Goal: Information Seeking & Learning: Learn about a topic

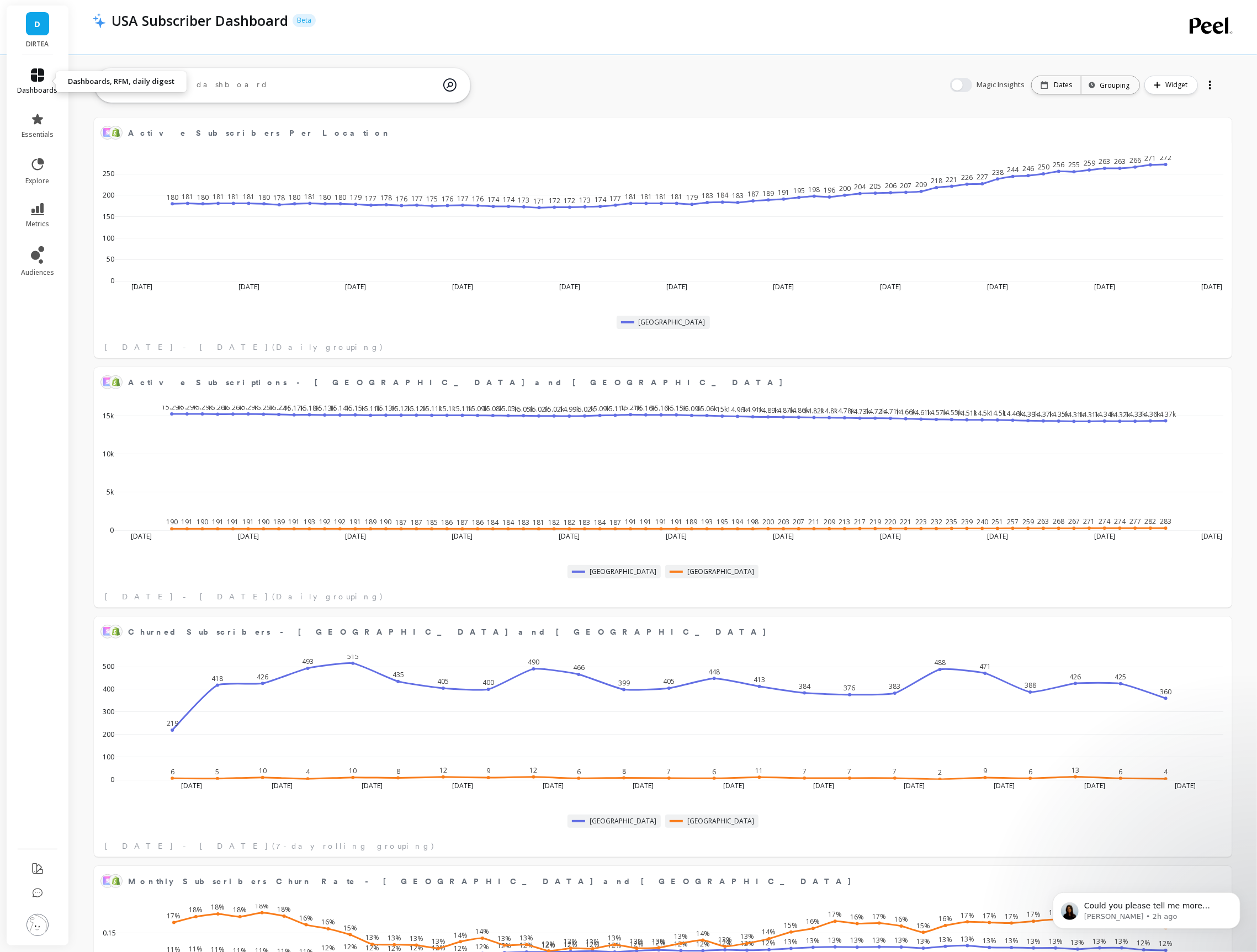
click at [33, 77] on icon at bounding box center [37, 74] width 13 height 13
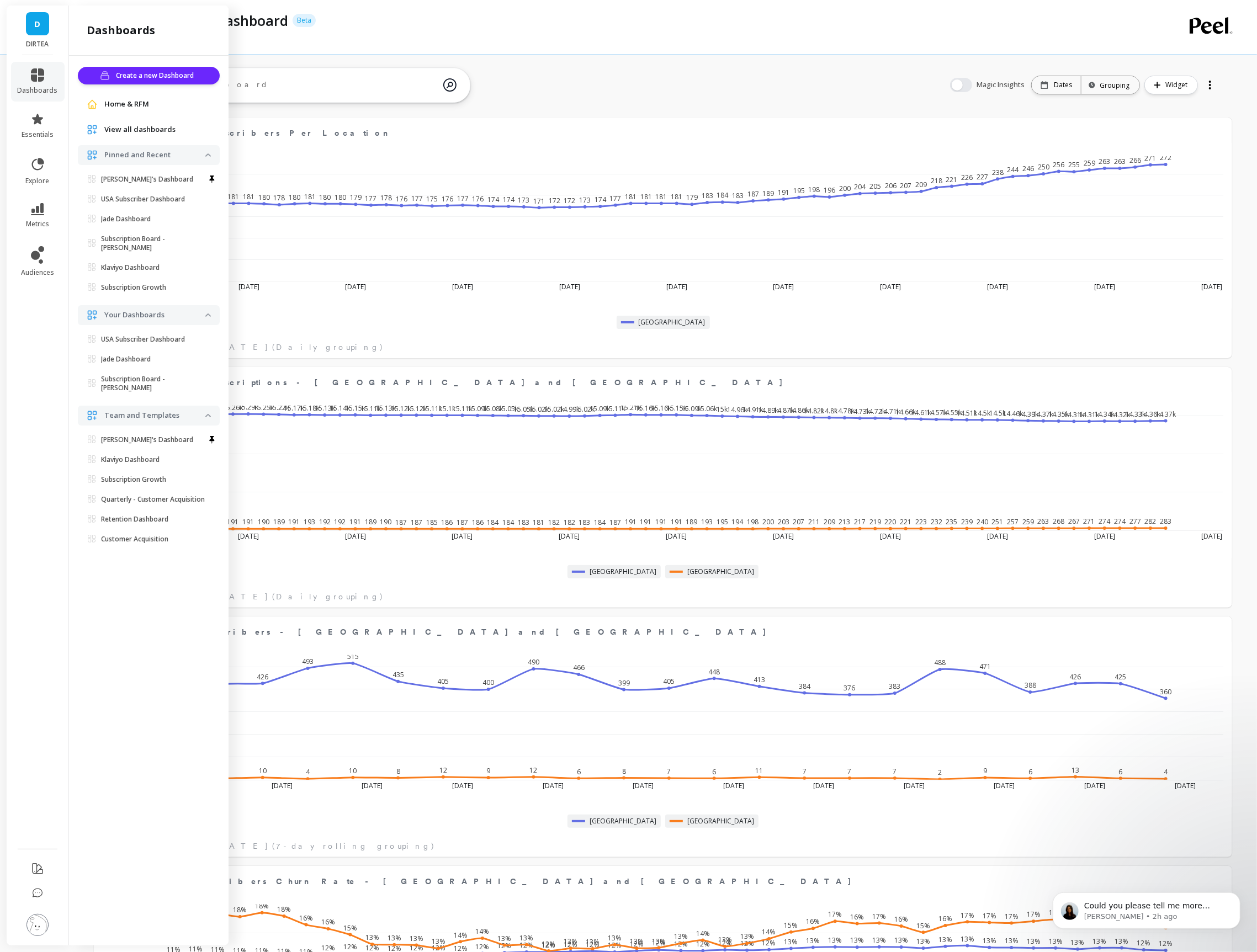
click at [130, 129] on span "View all dashboards" at bounding box center [139, 129] width 71 height 11
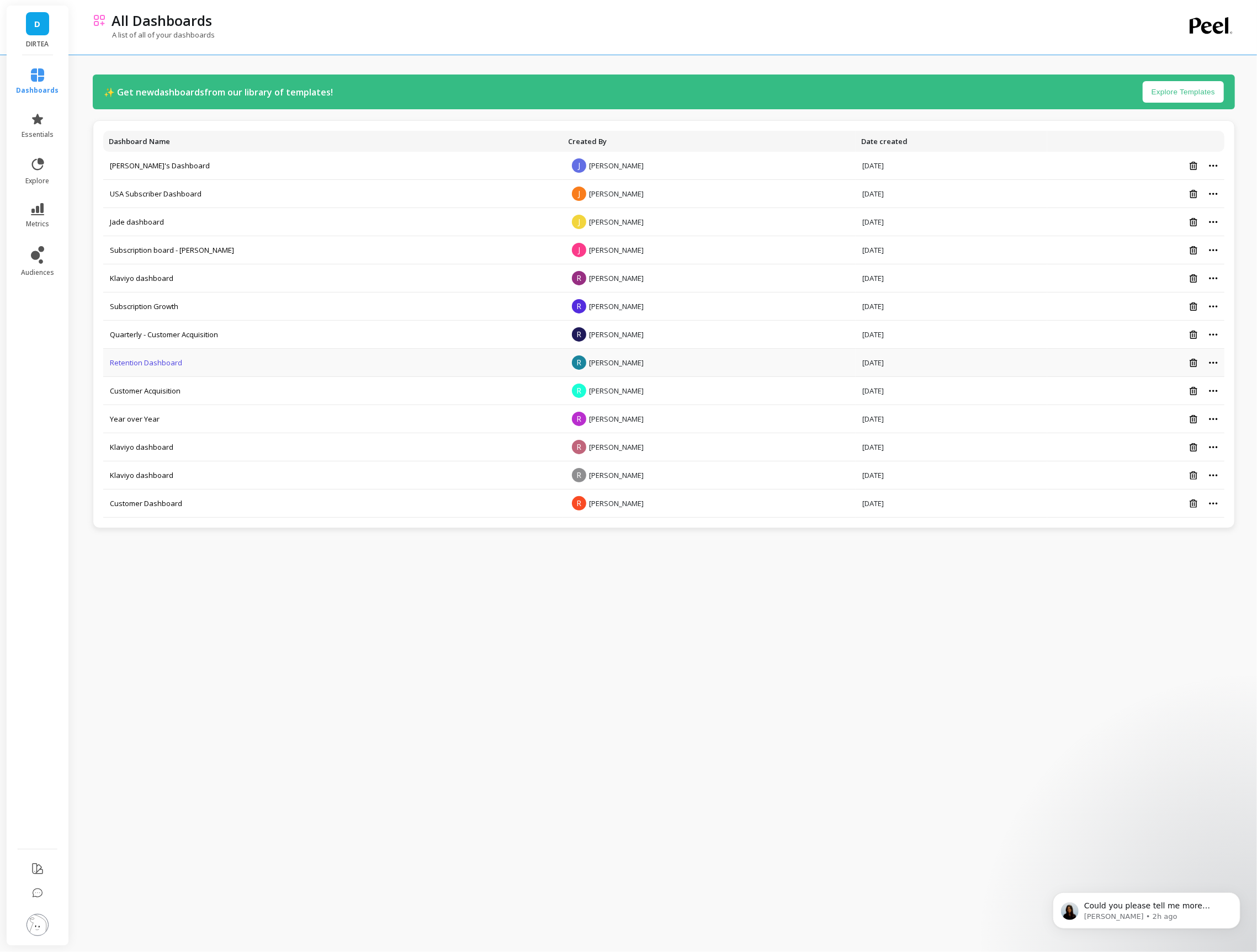
click at [141, 362] on link "Retention Dashboard" at bounding box center [146, 362] width 72 height 10
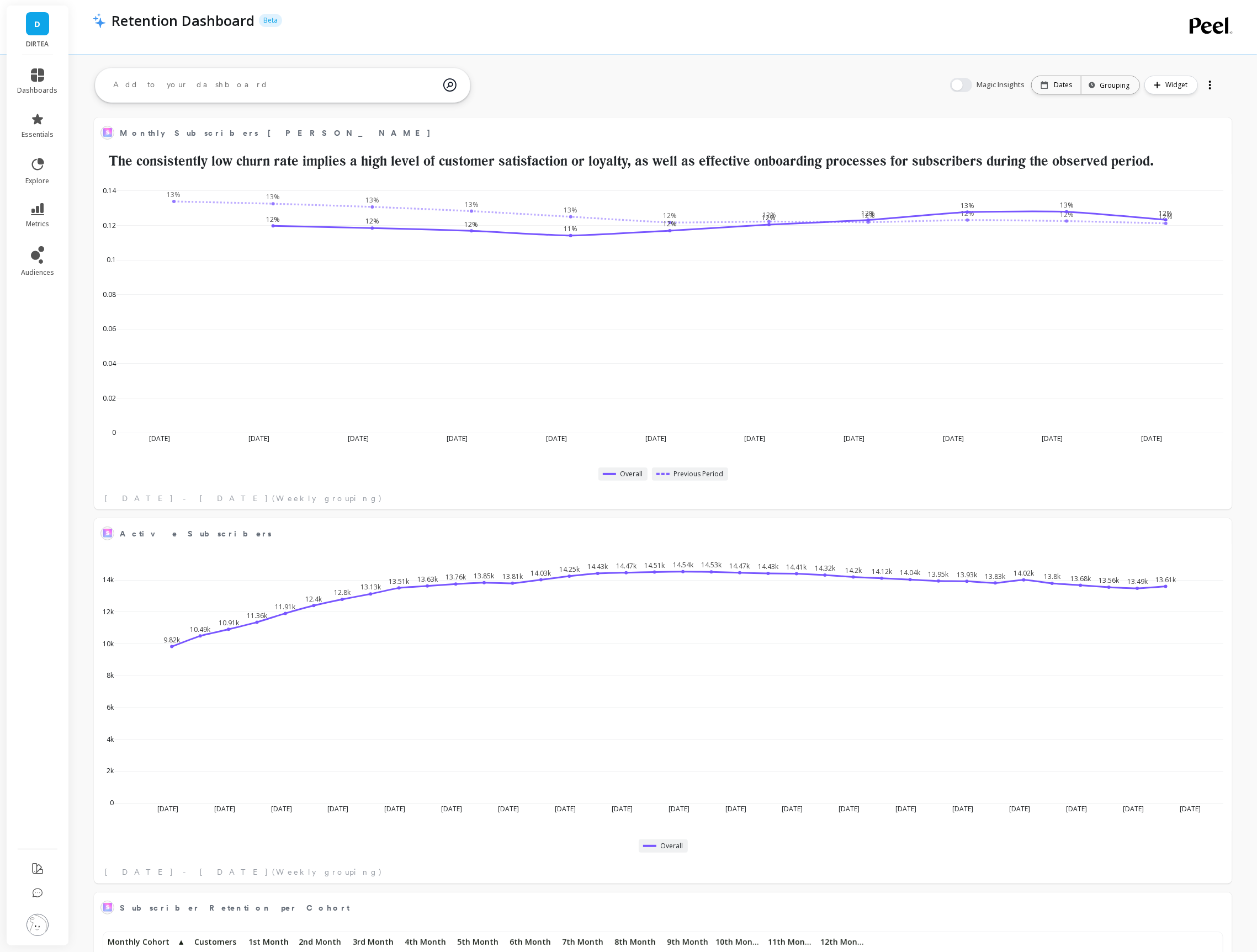
scroll to position [303, 1114]
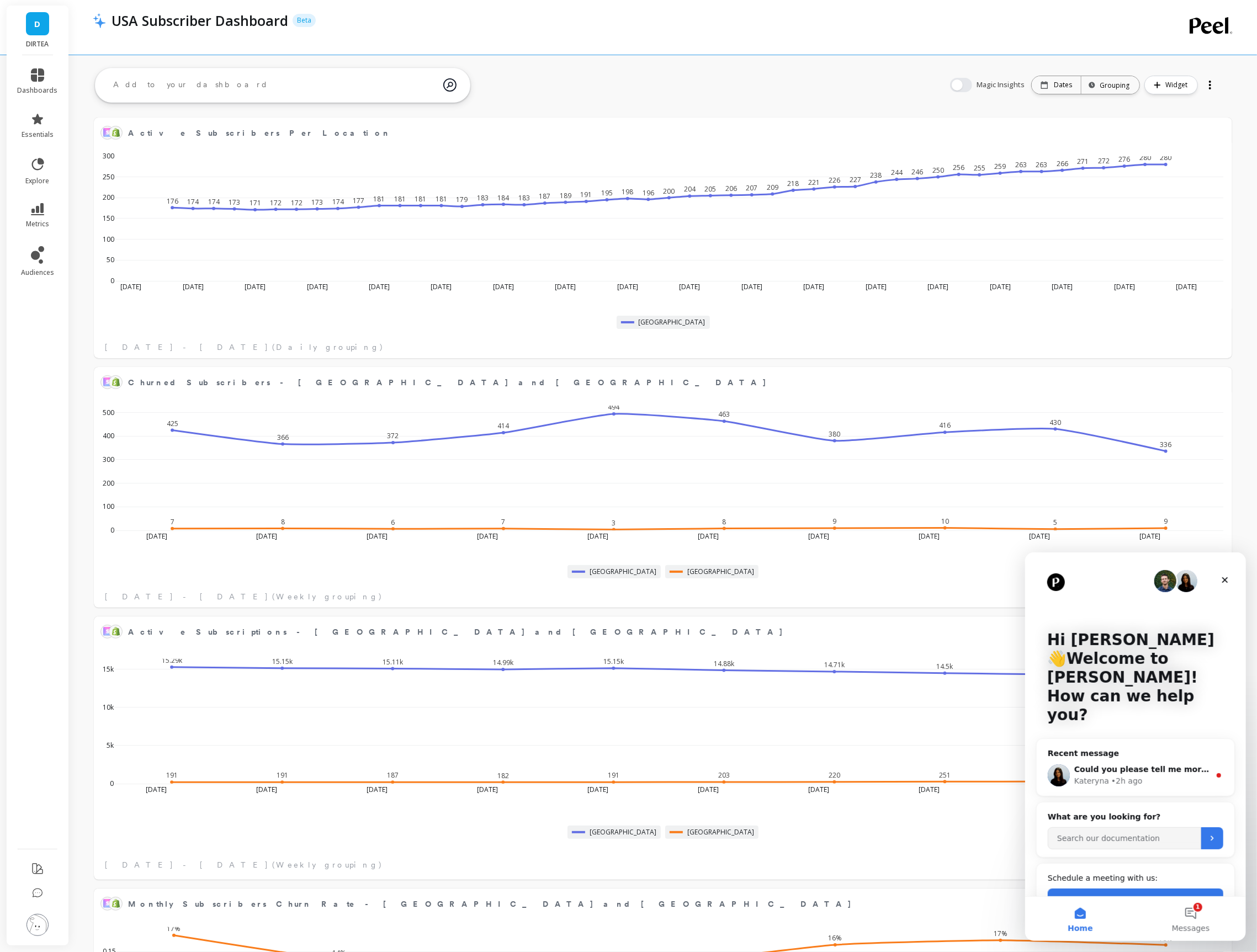
scroll to position [303, 1114]
click at [1222, 582] on icon "Close" at bounding box center [1224, 579] width 6 height 6
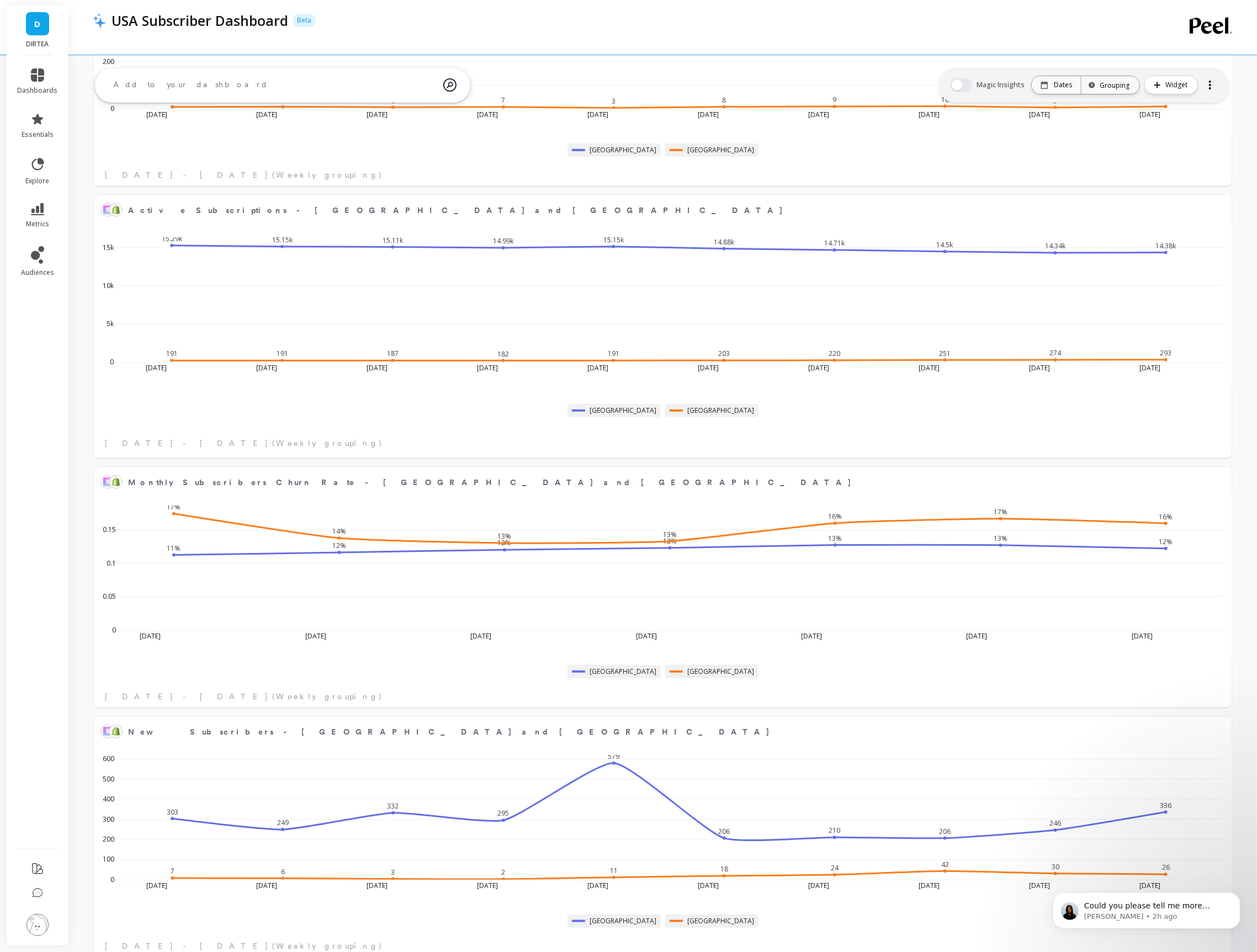
scroll to position [417, 0]
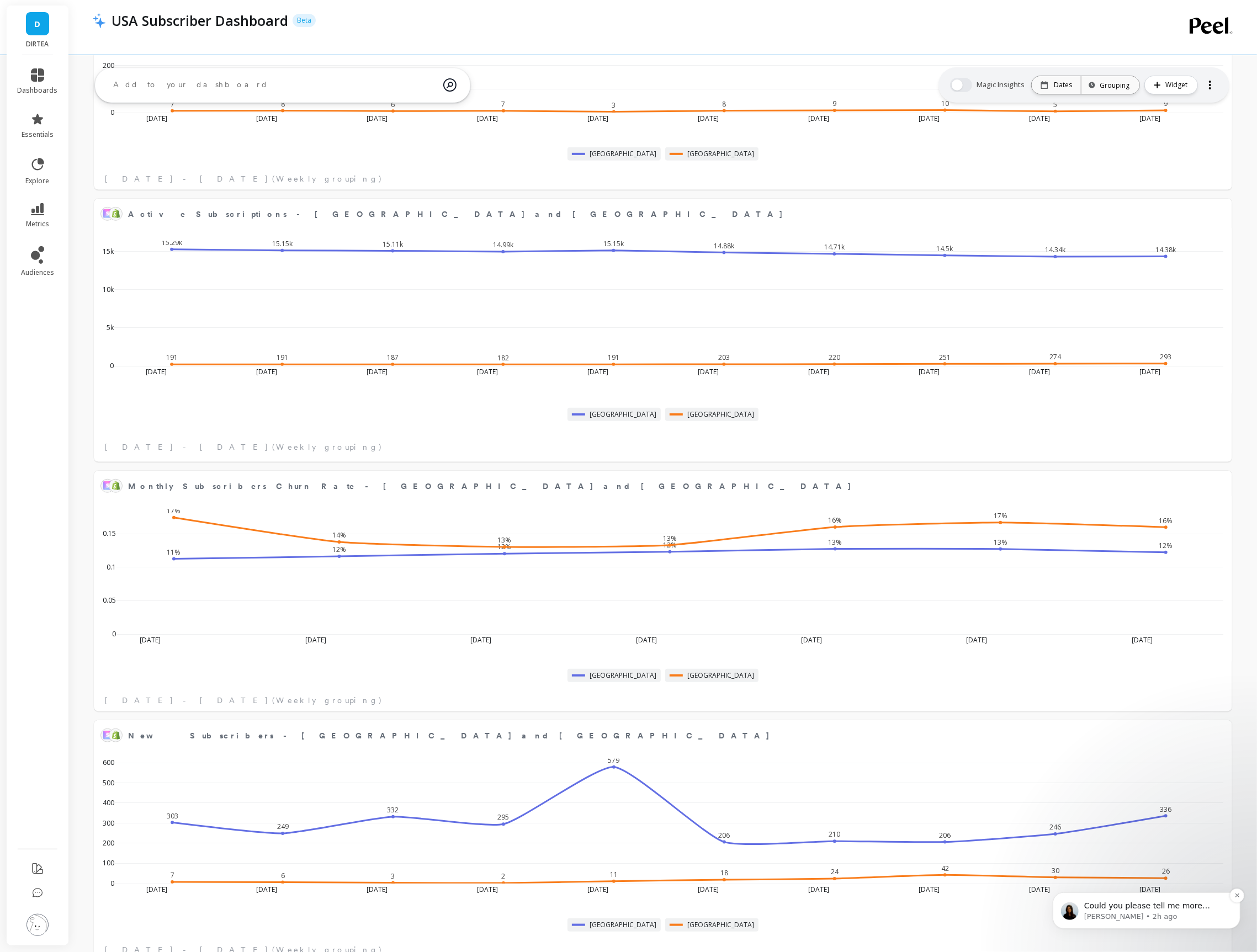
click at [1120, 918] on p "[PERSON_NAME] • 2h ago" at bounding box center [1154, 916] width 142 height 10
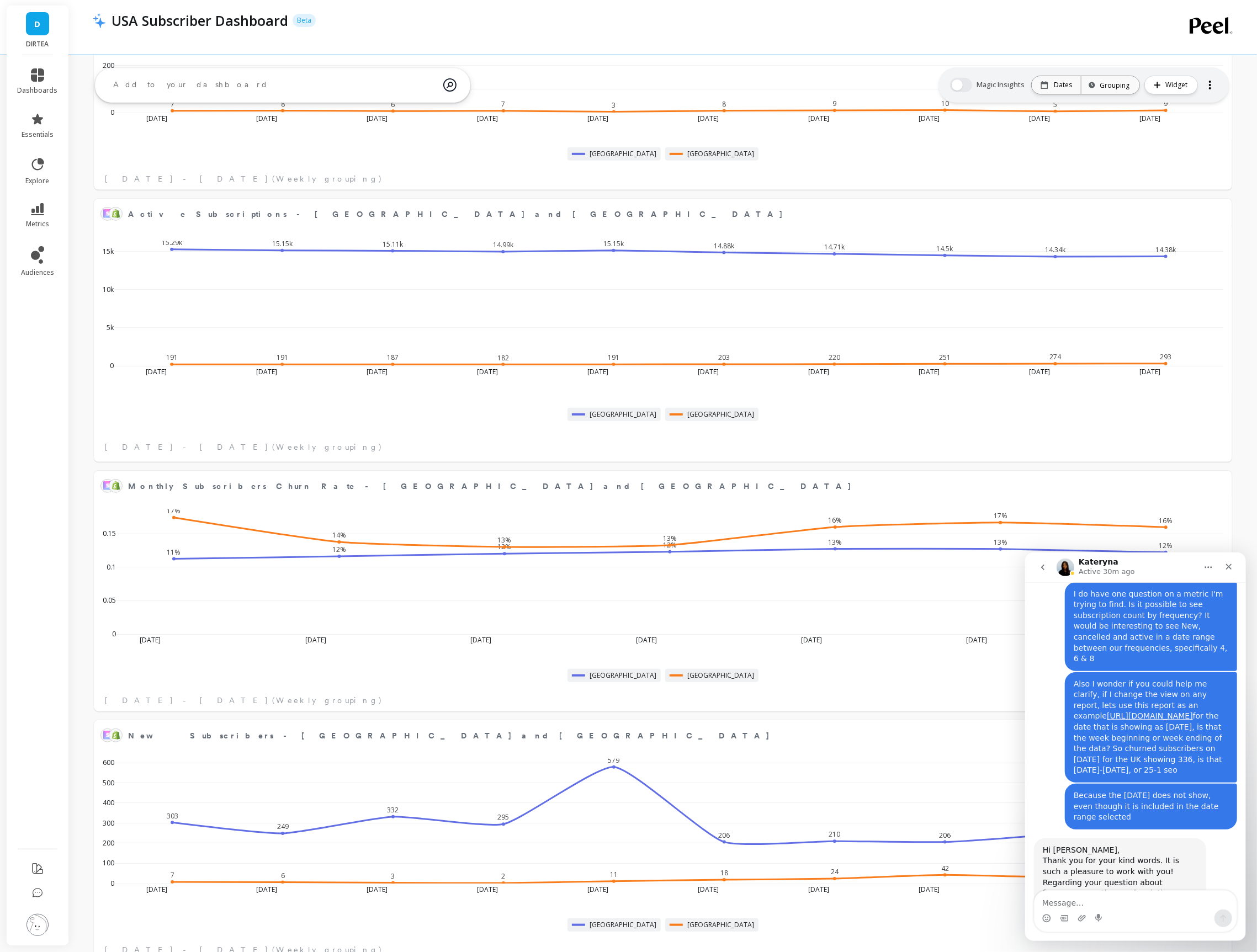
scroll to position [5390, 0]
click at [1228, 567] on icon "Close" at bounding box center [1228, 566] width 9 height 9
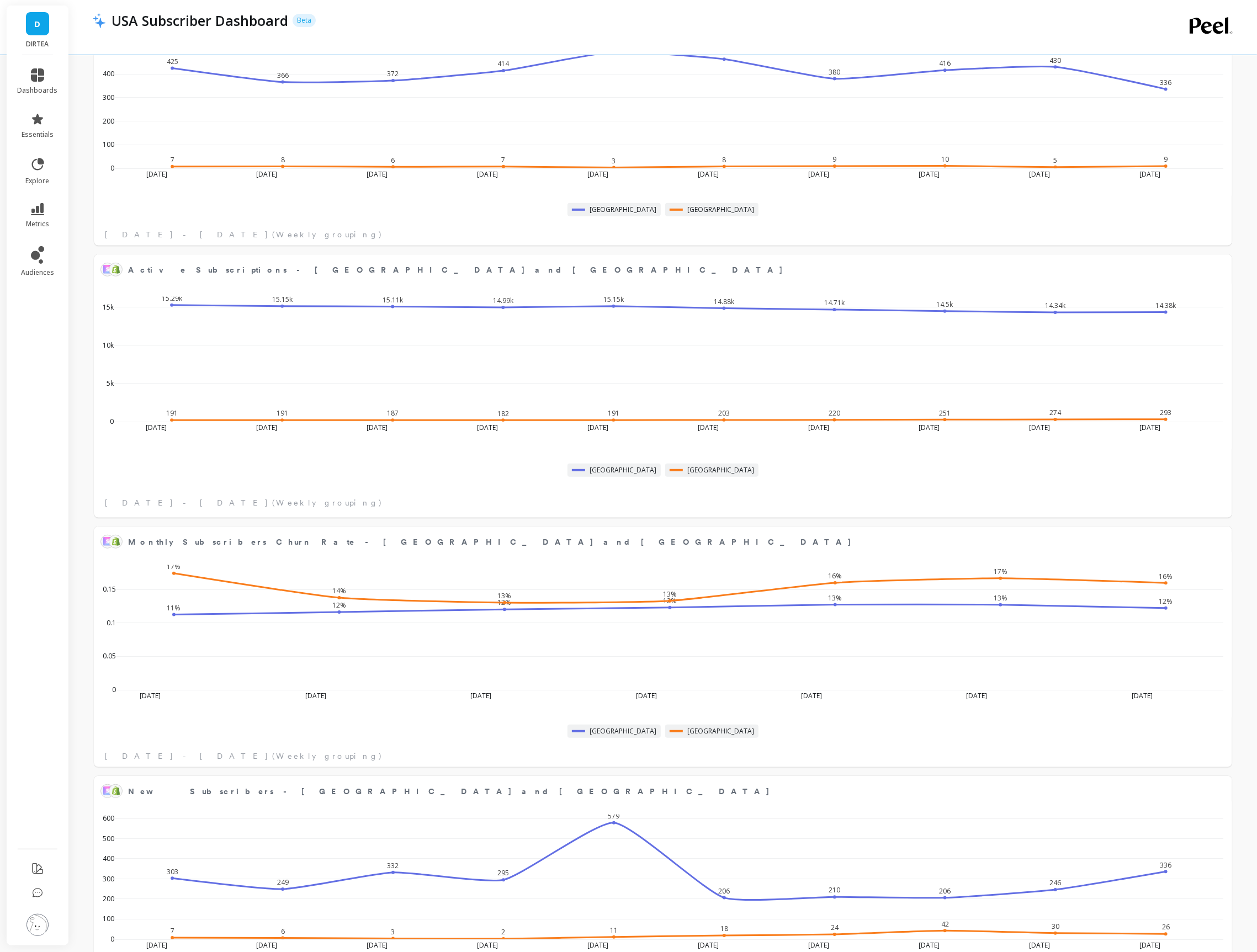
scroll to position [0, 0]
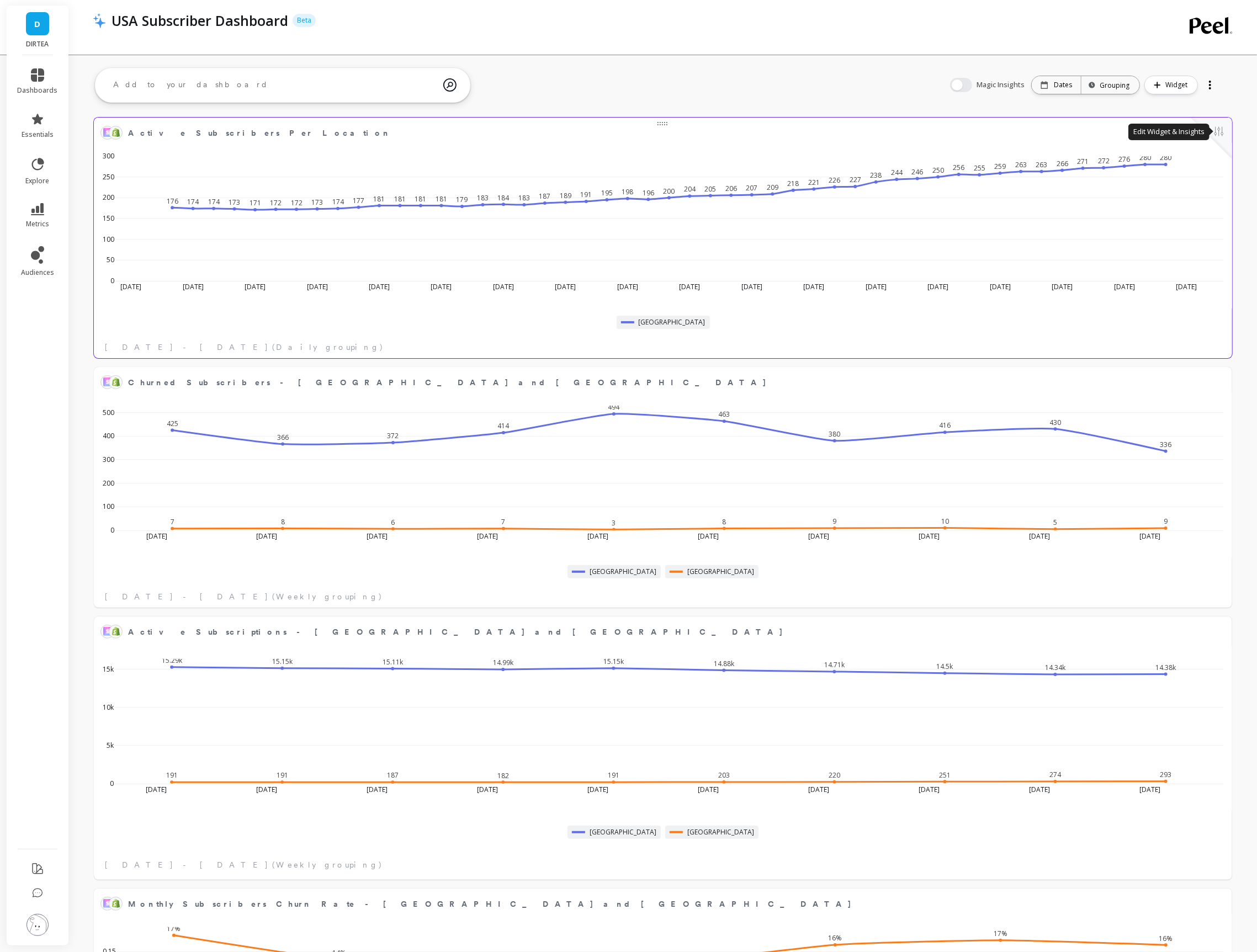
click at [1217, 131] on button at bounding box center [1218, 133] width 13 height 15
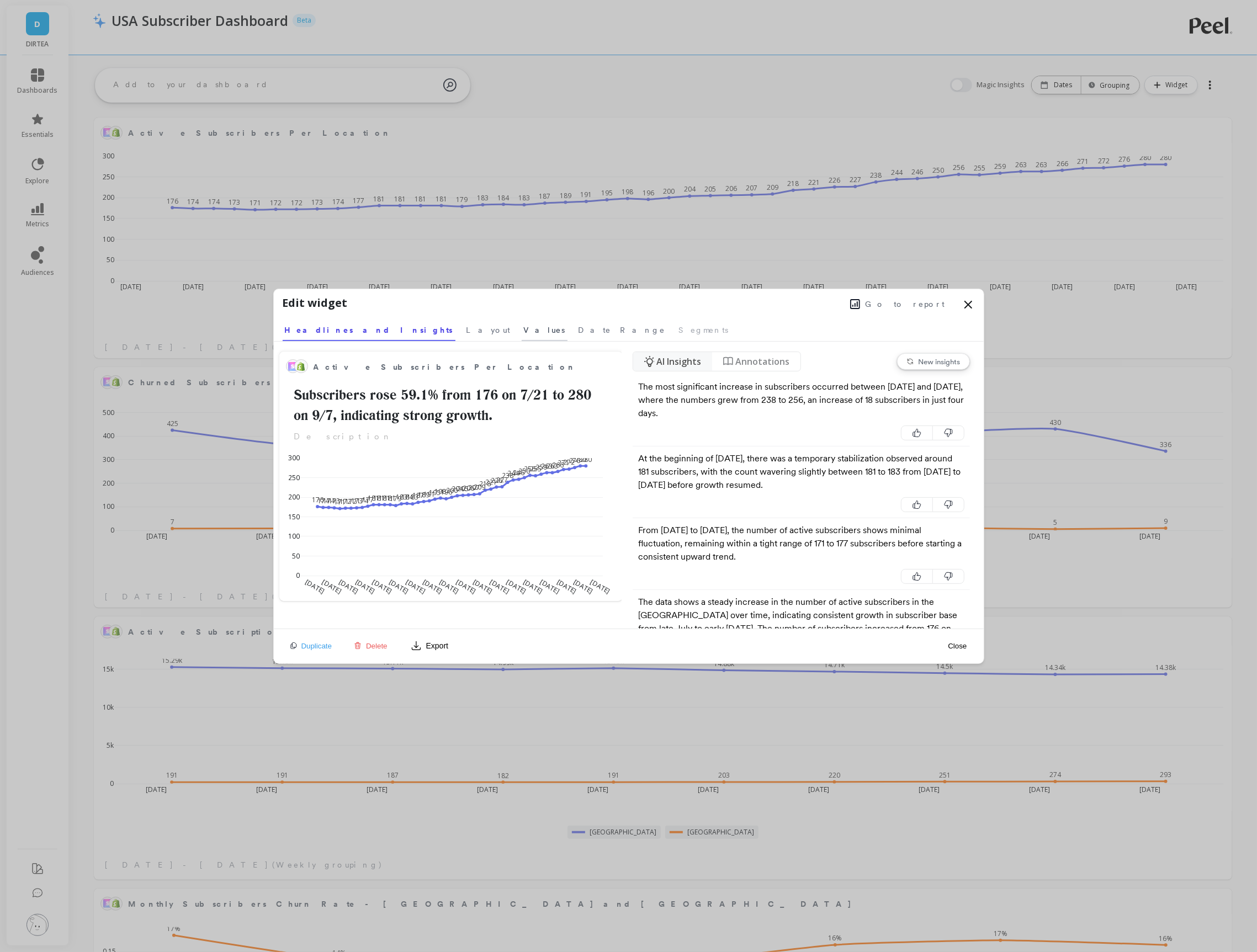
click at [523, 331] on span "Values" at bounding box center [544, 330] width 41 height 11
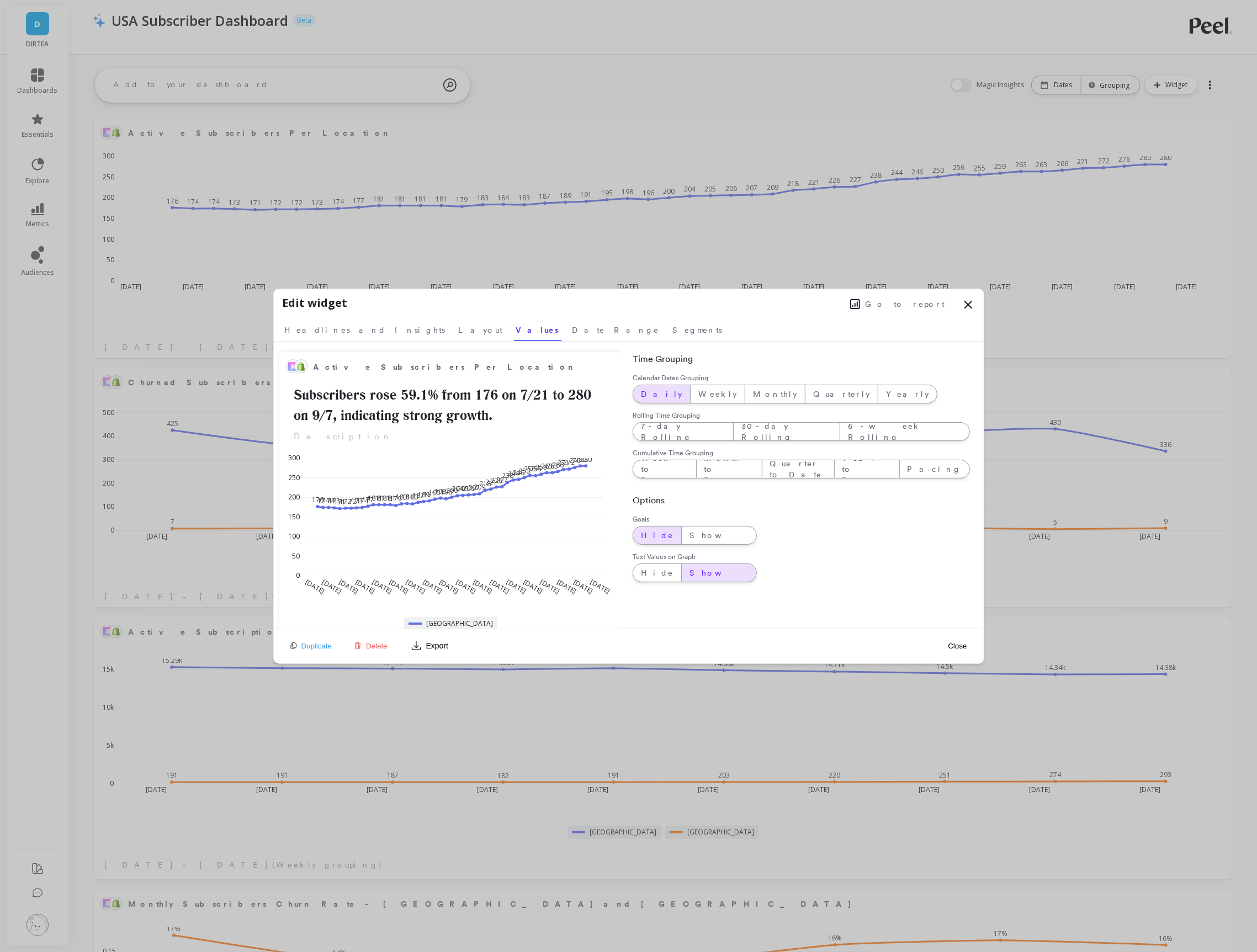
click at [968, 308] on icon at bounding box center [968, 304] width 13 height 13
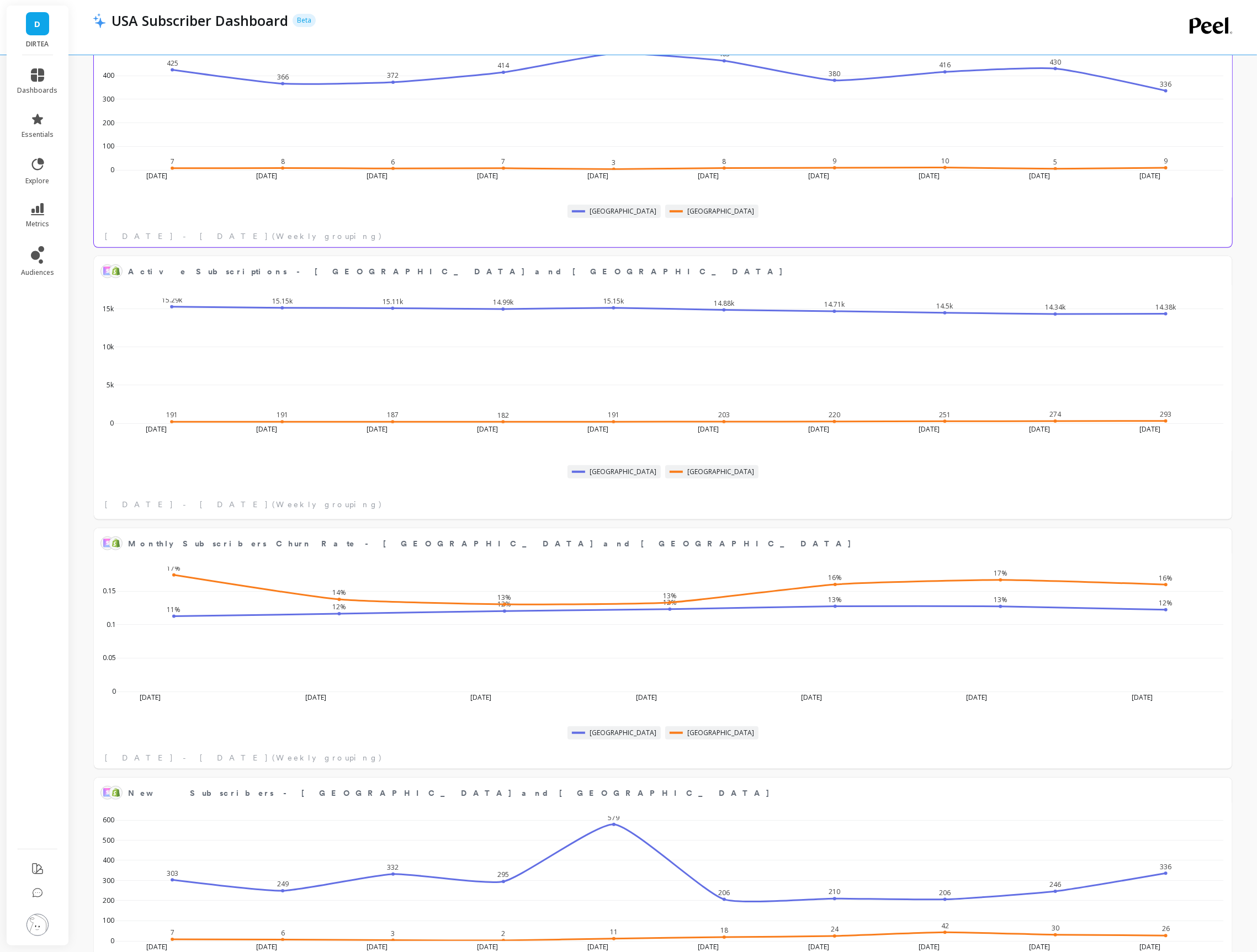
scroll to position [374, 0]
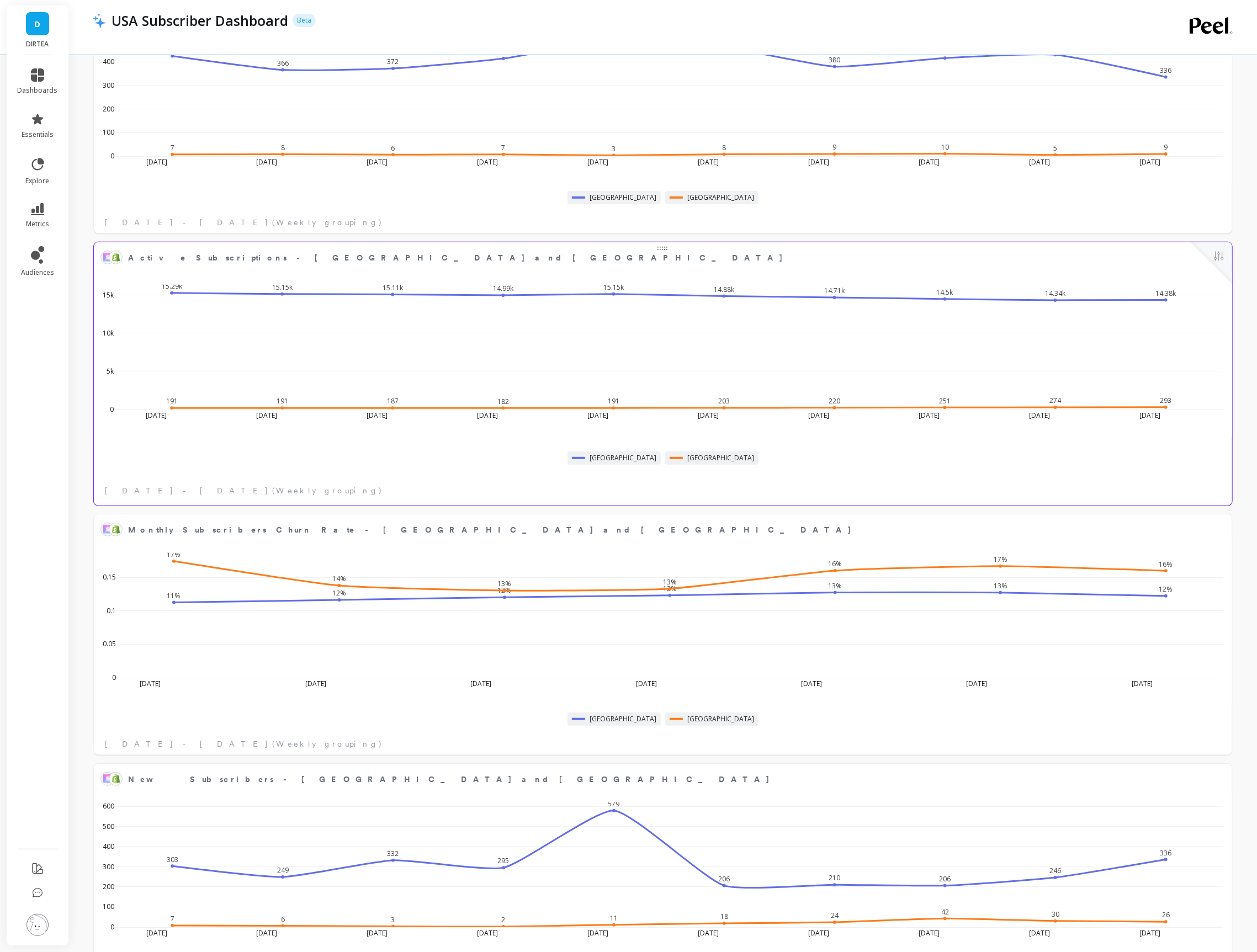
click at [1226, 257] on div at bounding box center [1211, 262] width 40 height 40
click at [1211, 256] on div at bounding box center [1211, 262] width 40 height 40
click at [1224, 251] on button at bounding box center [1218, 257] width 13 height 15
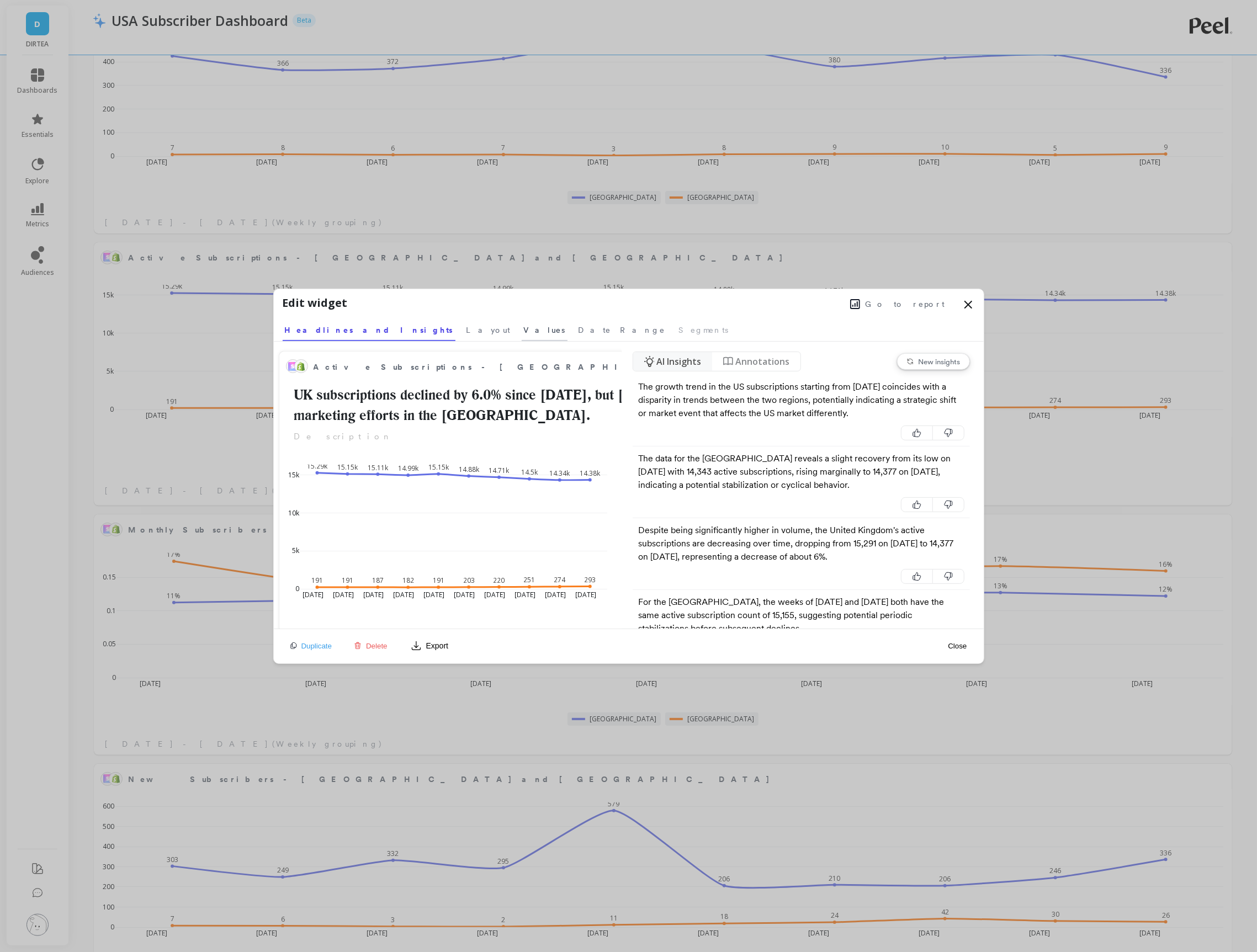
click at [523, 330] on span "Values" at bounding box center [544, 330] width 41 height 11
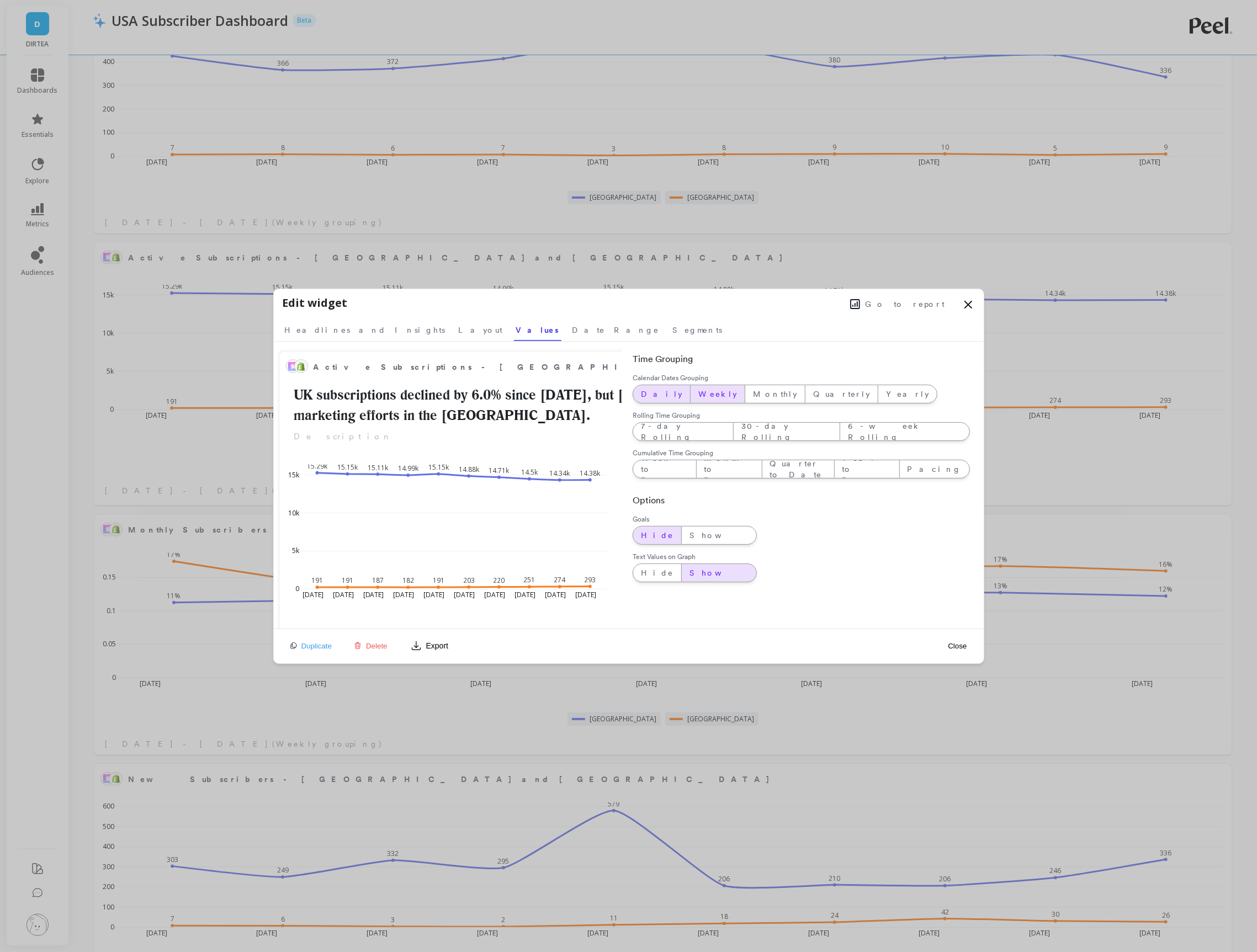
click at [656, 388] on span "Daily" at bounding box center [661, 393] width 41 height 11
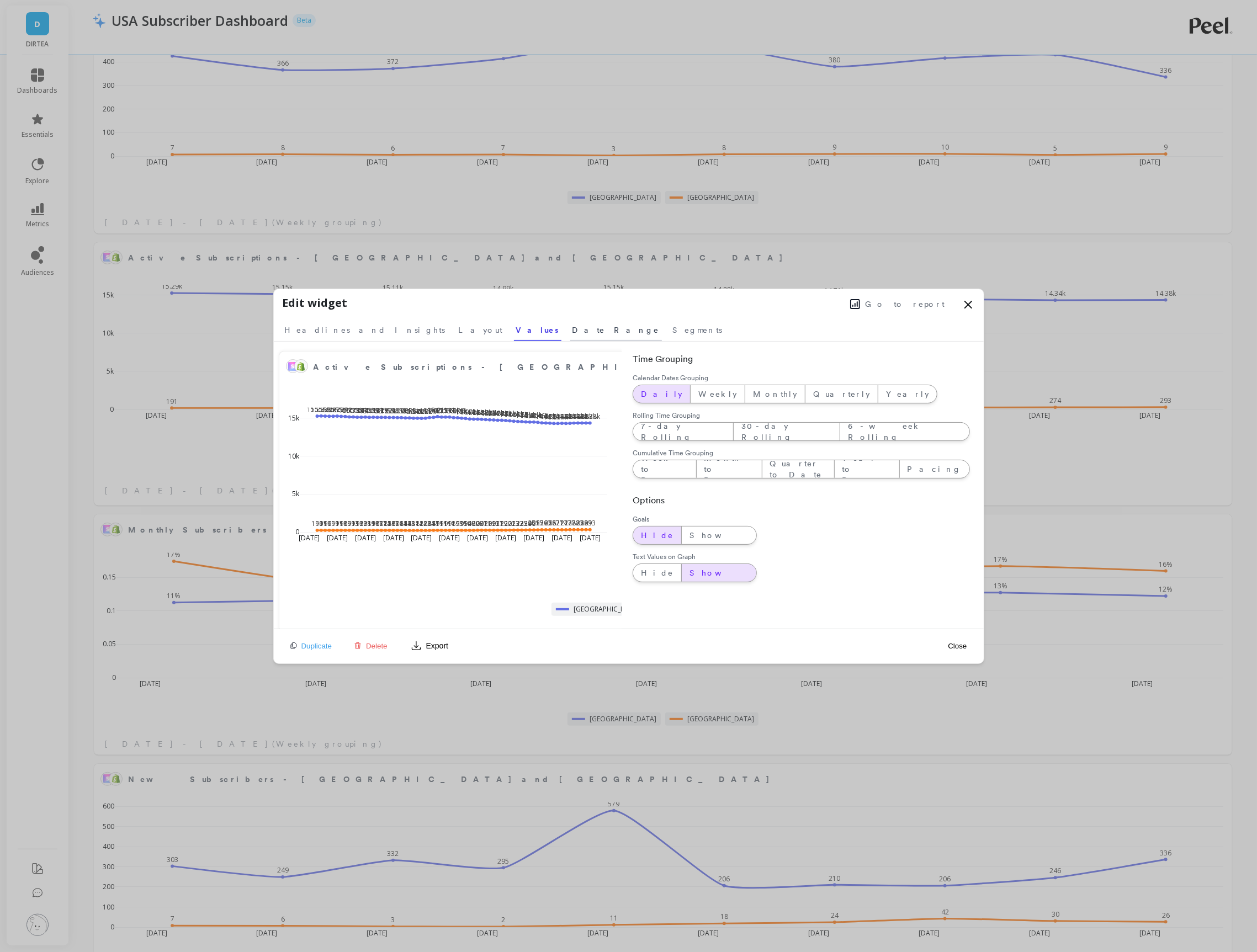
click at [573, 334] on span "Date Range" at bounding box center [616, 330] width 87 height 11
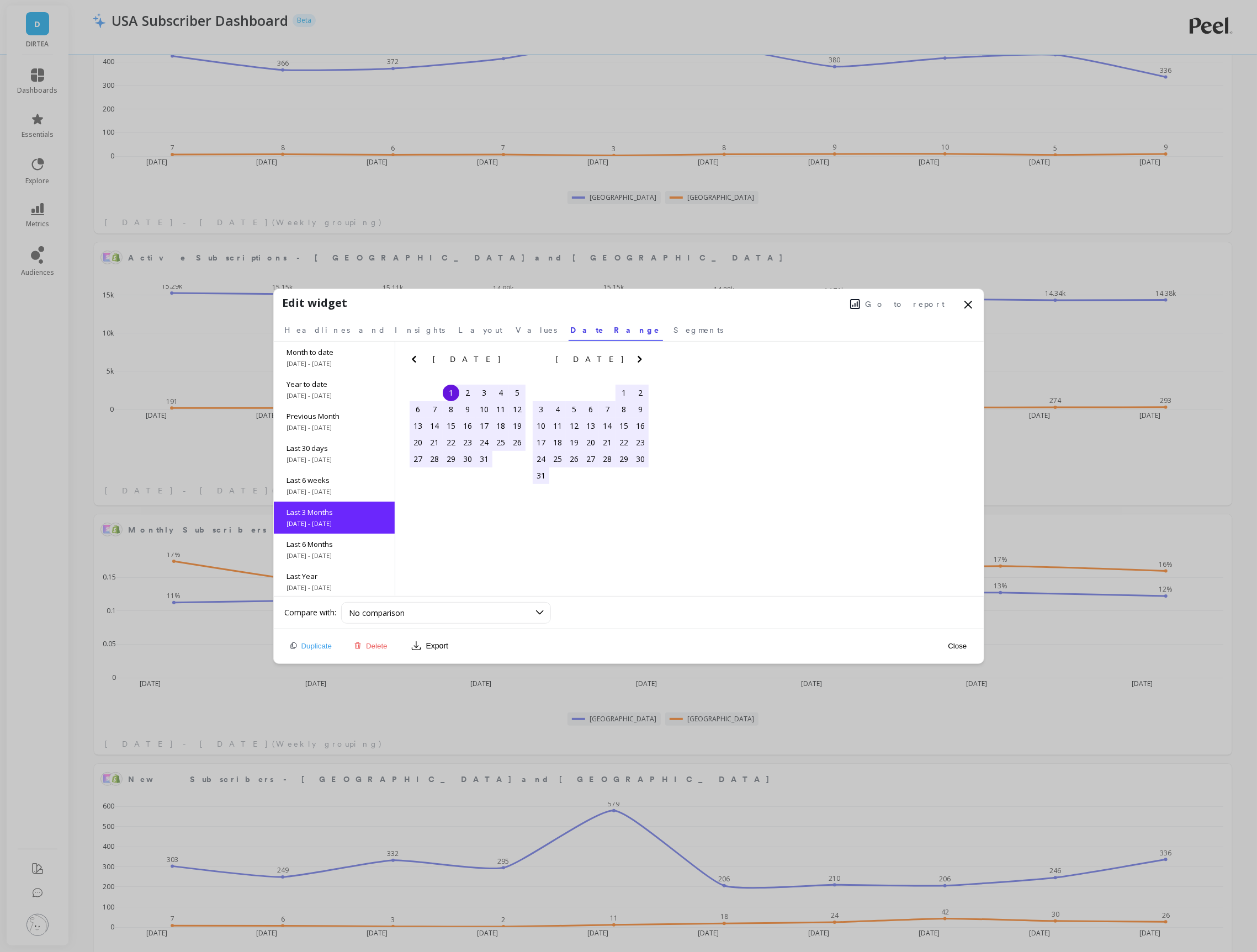
scroll to position [49, 0]
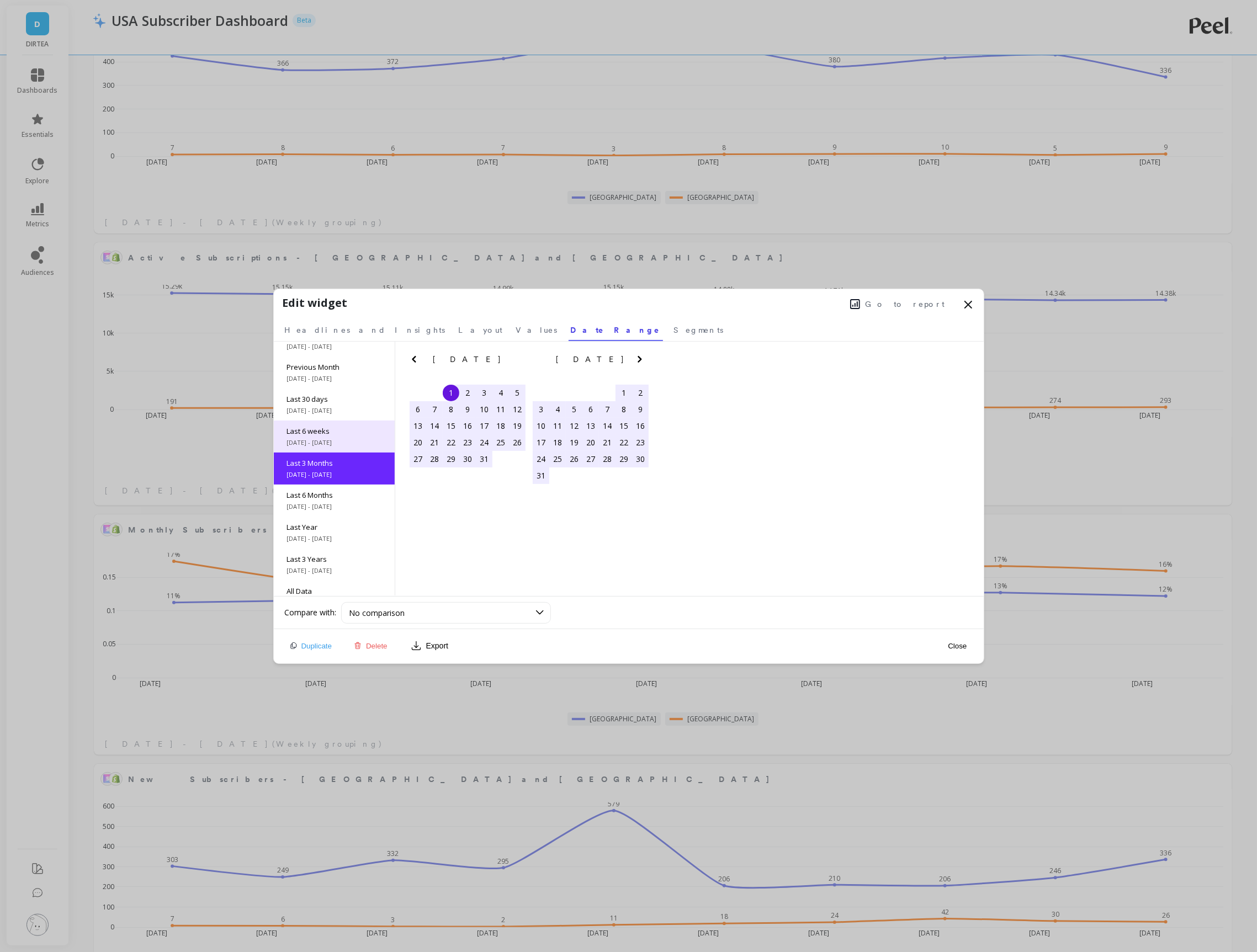
click at [331, 444] on span "7/21/2025 - 9/7/2025" at bounding box center [334, 442] width 95 height 9
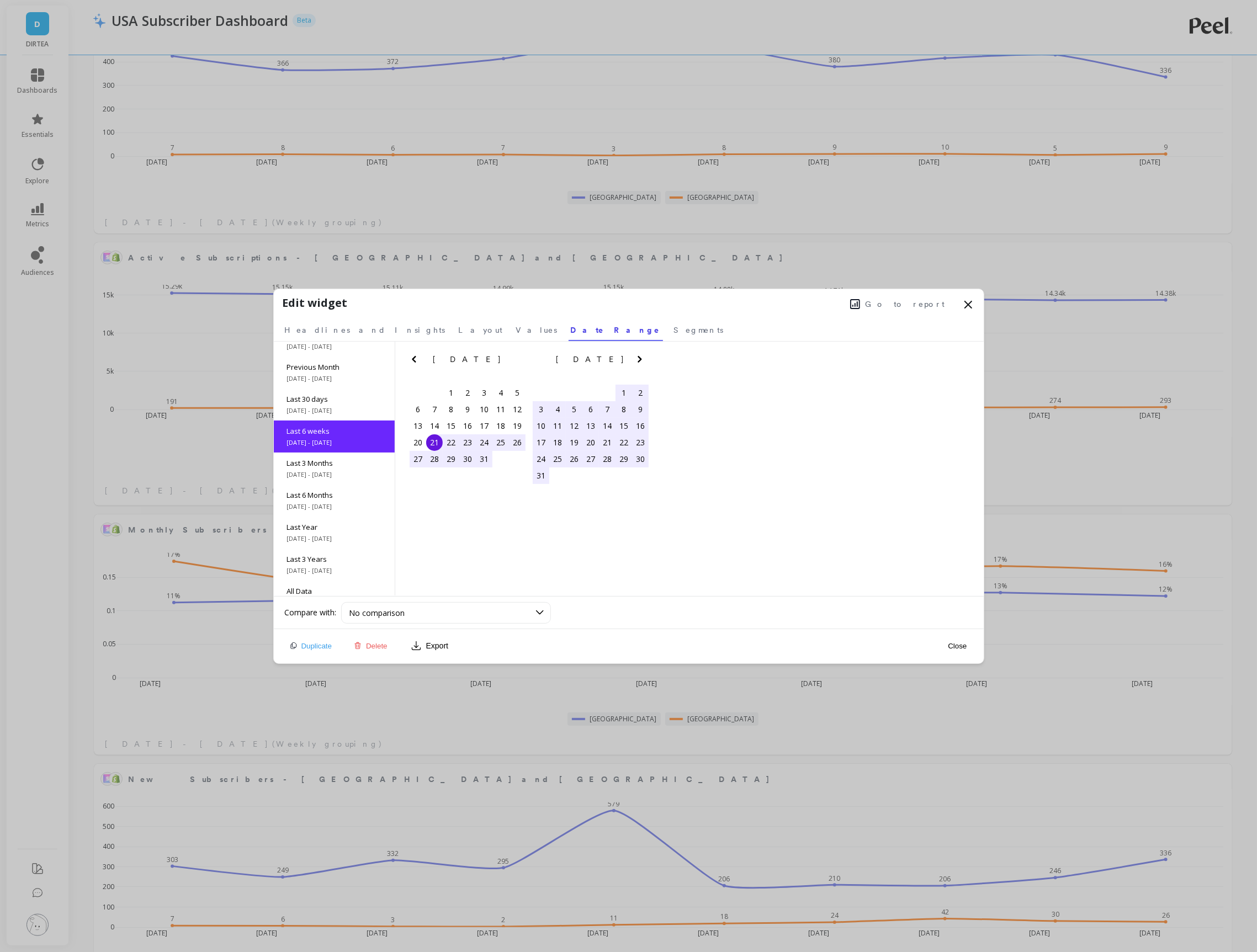
scroll to position [16, 0]
click at [959, 642] on button "Close" at bounding box center [957, 646] width 25 height 9
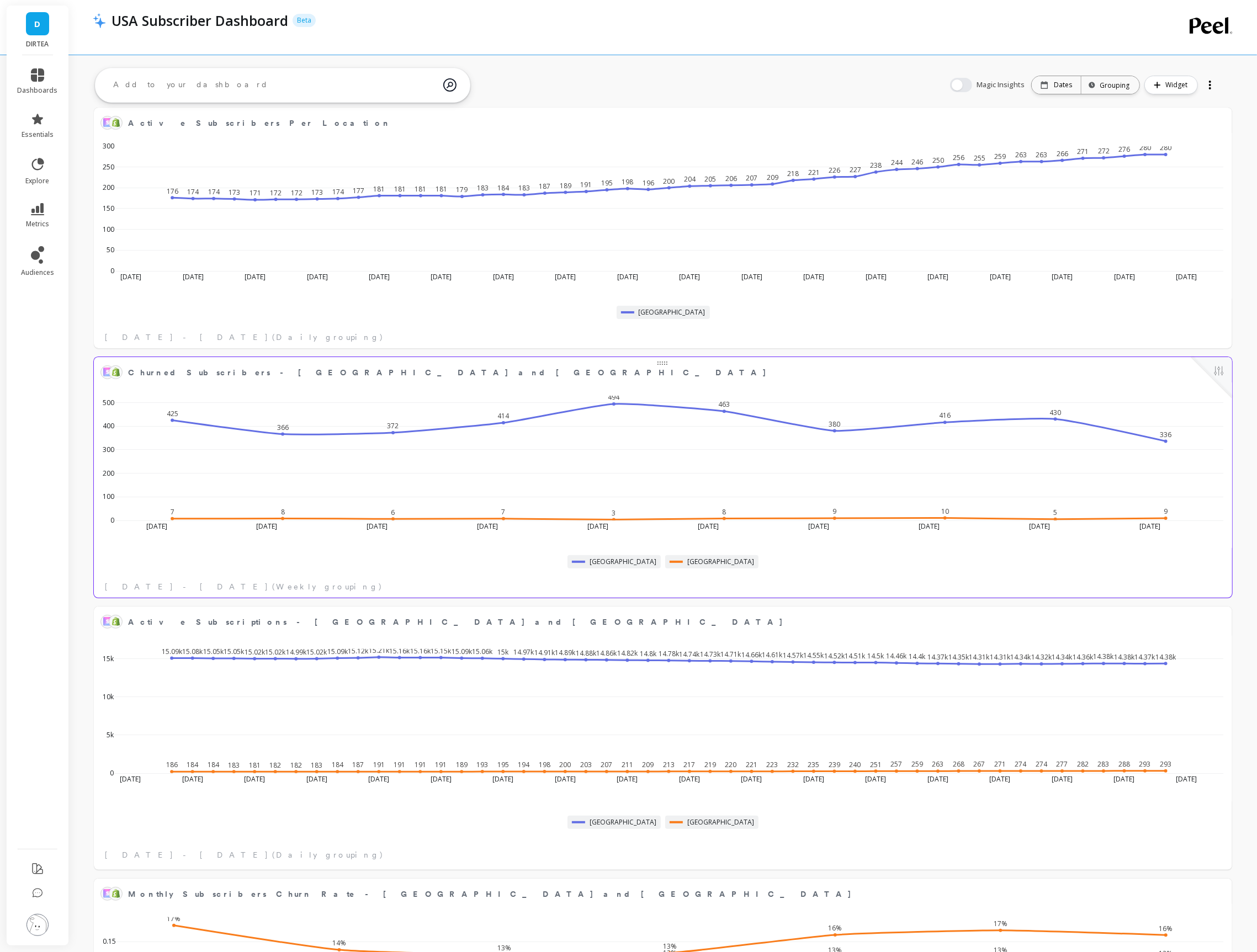
scroll to position [0, 0]
